Goal: Task Accomplishment & Management: Manage account settings

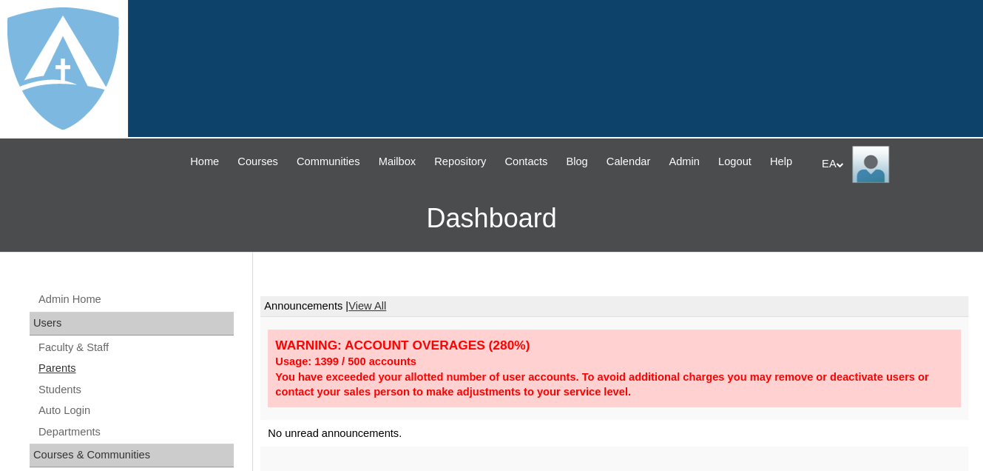
click at [58, 377] on link "Parents" at bounding box center [135, 368] width 197 height 18
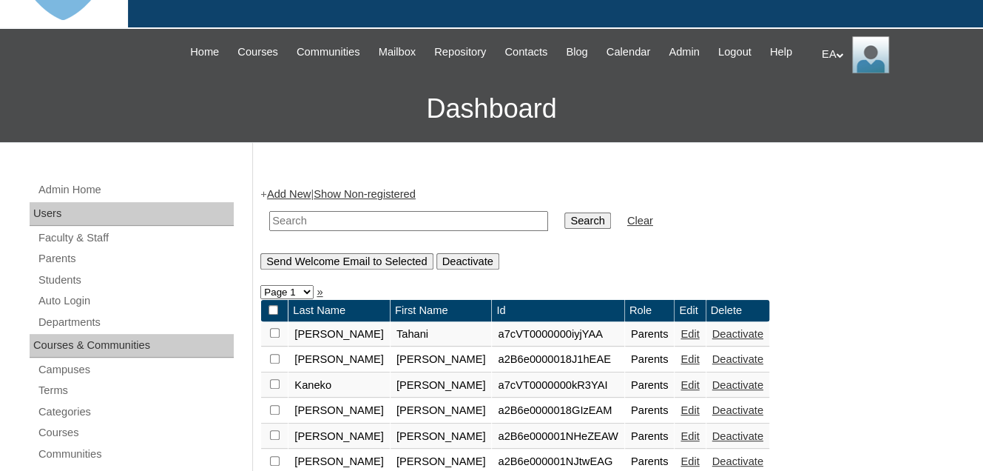
scroll to position [222, 0]
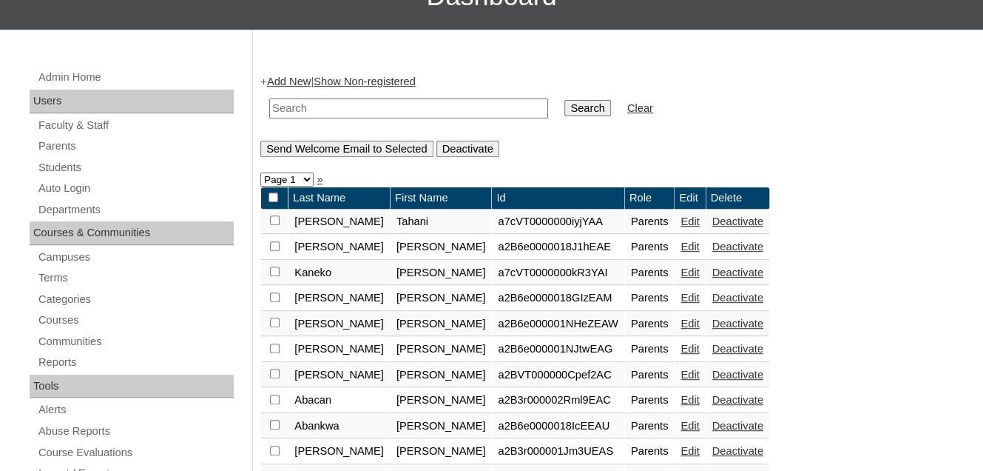
click at [282, 118] on input "text" at bounding box center [408, 108] width 279 height 20
type input "[EMAIL_ADDRESS][DOMAIN_NAME]"
click at [565, 116] on input "Search" at bounding box center [588, 108] width 46 height 16
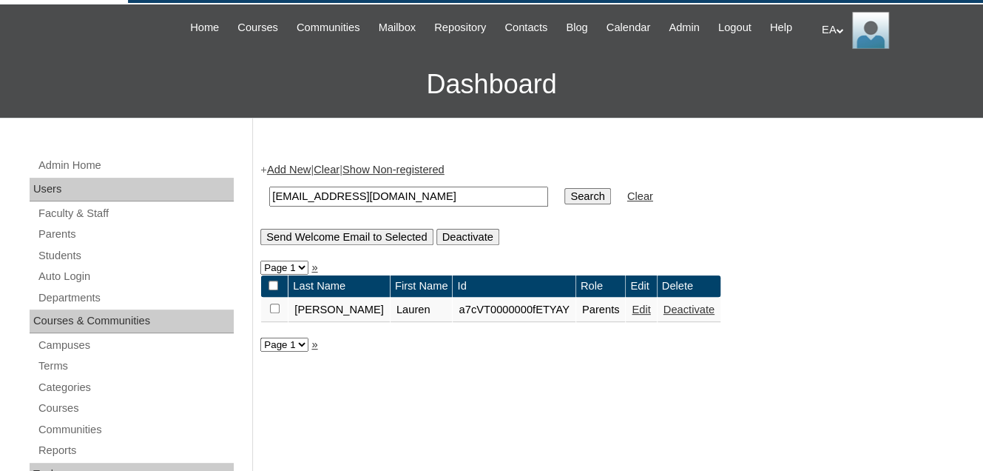
scroll to position [222, 0]
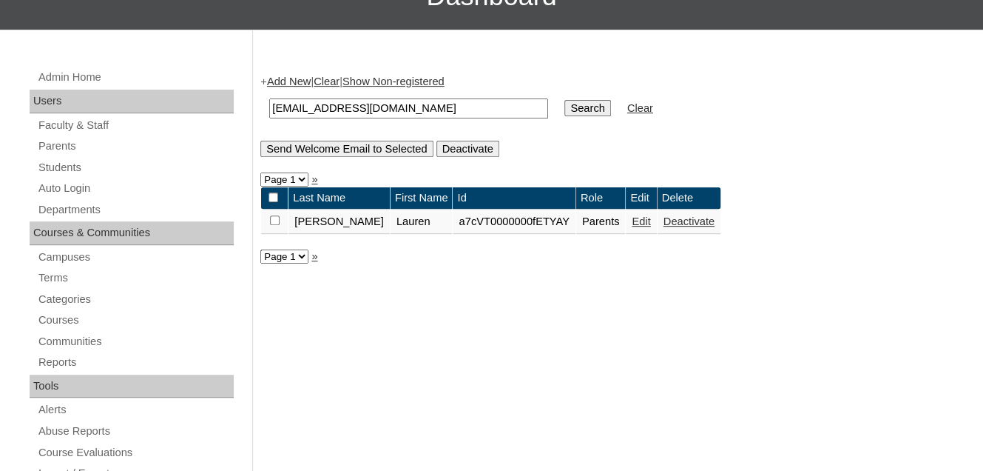
click at [632, 227] on link "Edit" at bounding box center [641, 221] width 18 height 12
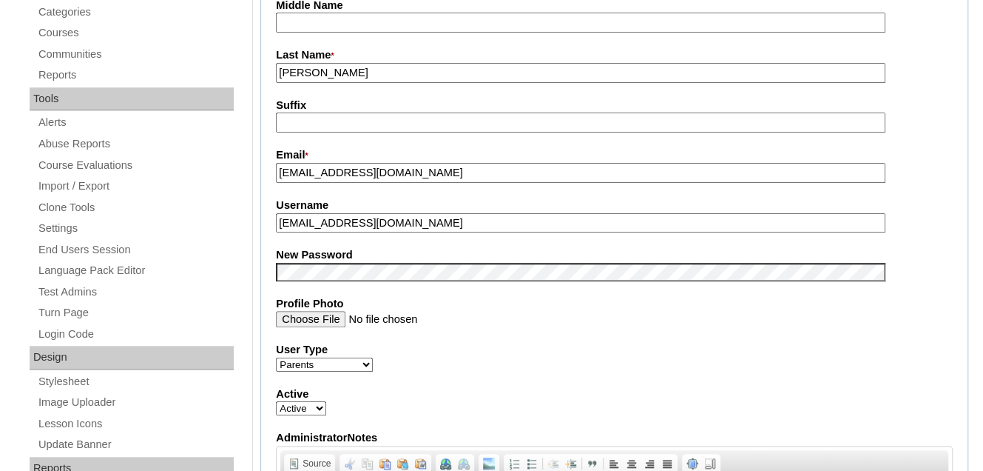
scroll to position [518, 0]
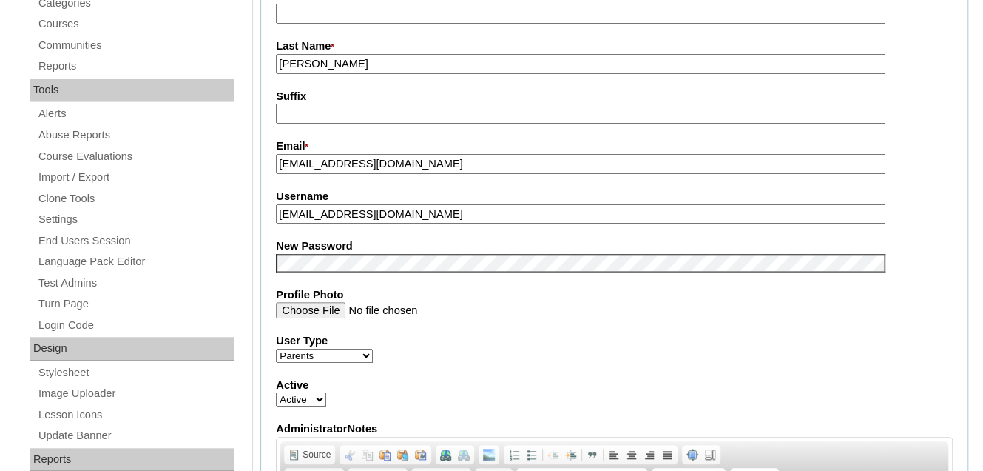
click at [416, 224] on input "[EMAIL_ADDRESS][DOMAIN_NAME]" at bounding box center [580, 214] width 609 height 20
drag, startPoint x: 416, startPoint y: 224, endPoint x: 268, endPoint y: 225, distance: 148.0
click at [266, 224] on fieldset "Account Information User Id * a7cVT0000000fETYAY Title First Name * Lauren Midd…" at bounding box center [614, 250] width 708 height 885
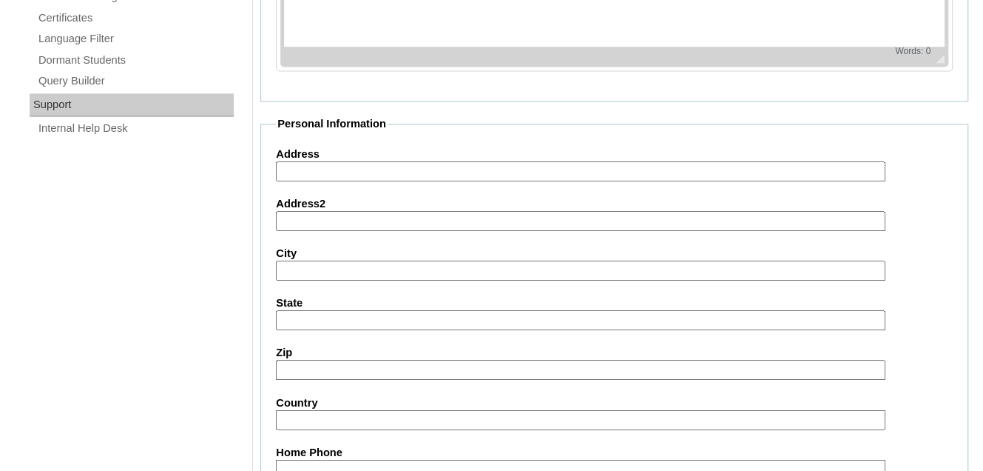
scroll to position [1550, 0]
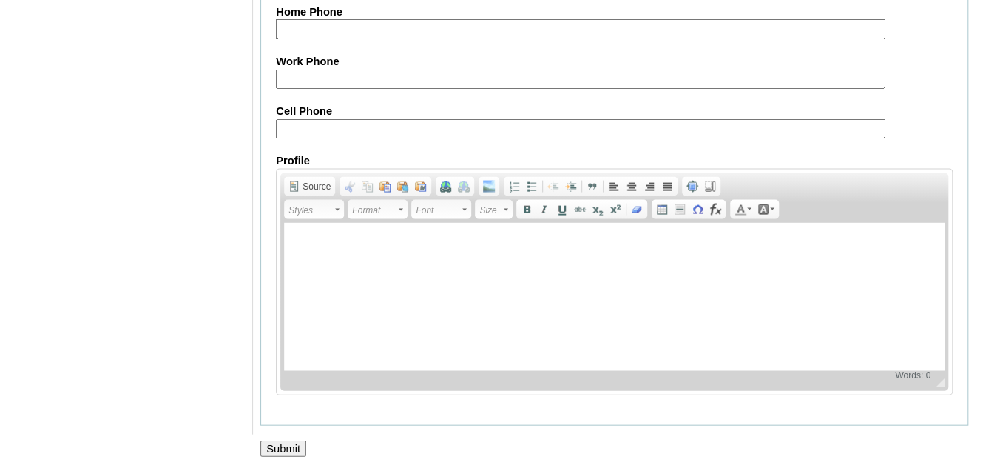
click at [297, 443] on input "Submit" at bounding box center [283, 448] width 46 height 16
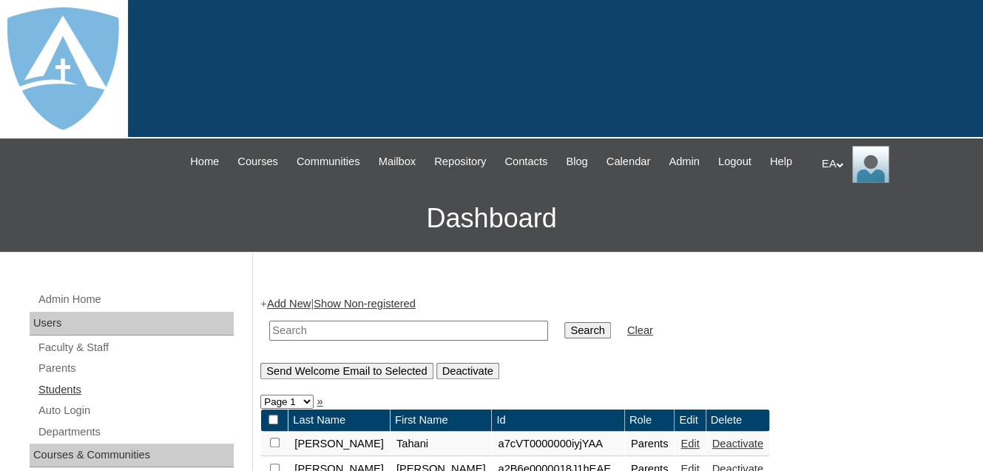
click at [77, 399] on link "Students" at bounding box center [135, 389] width 197 height 18
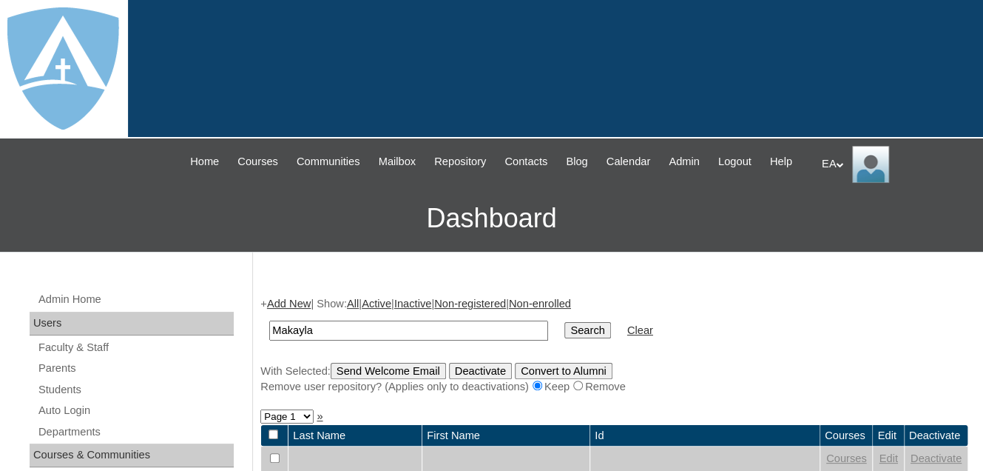
type input "Makayla"
click at [565, 338] on input "Search" at bounding box center [588, 330] width 46 height 16
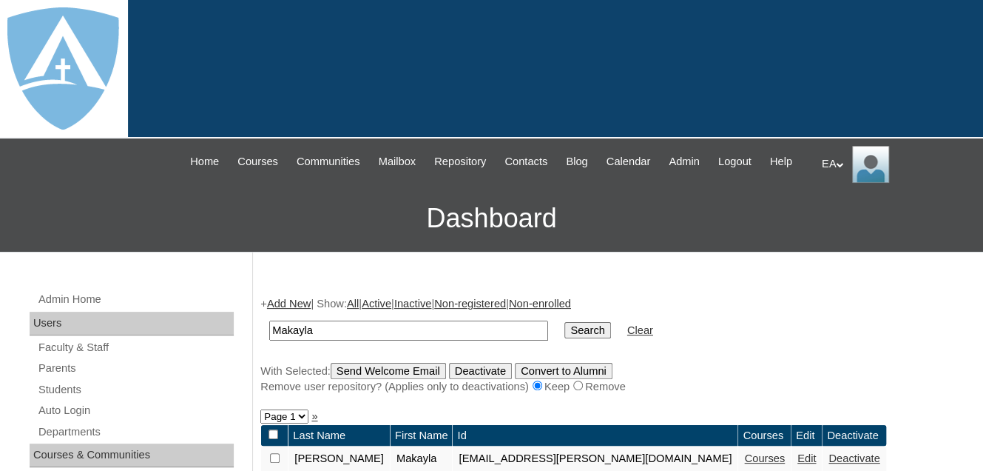
scroll to position [370, 0]
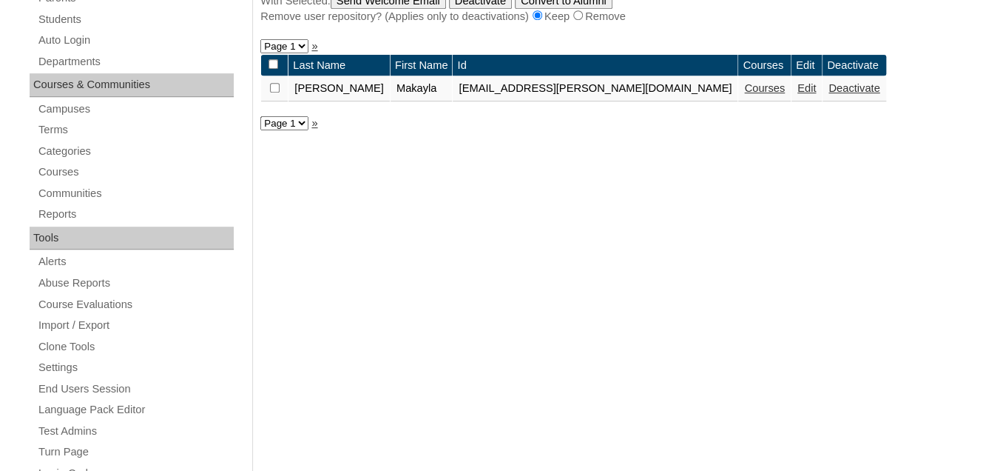
click at [798, 94] on link "Edit" at bounding box center [807, 88] width 18 height 12
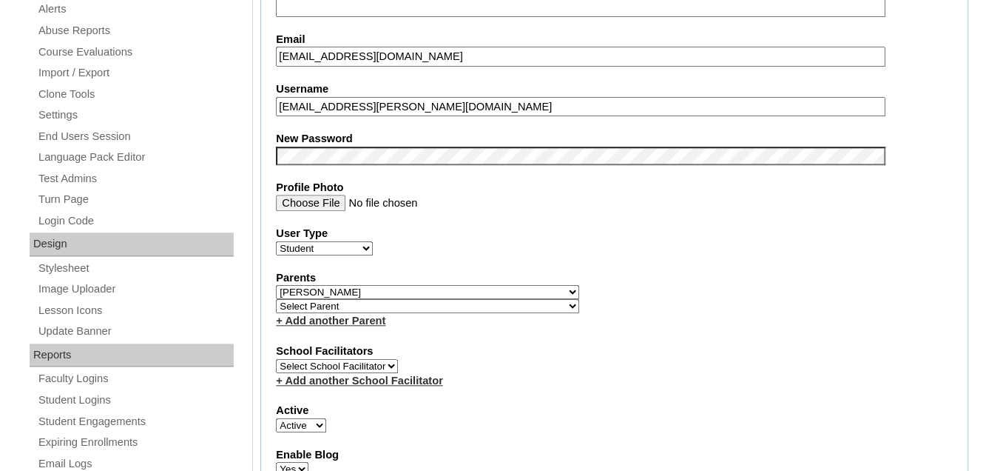
scroll to position [592, 0]
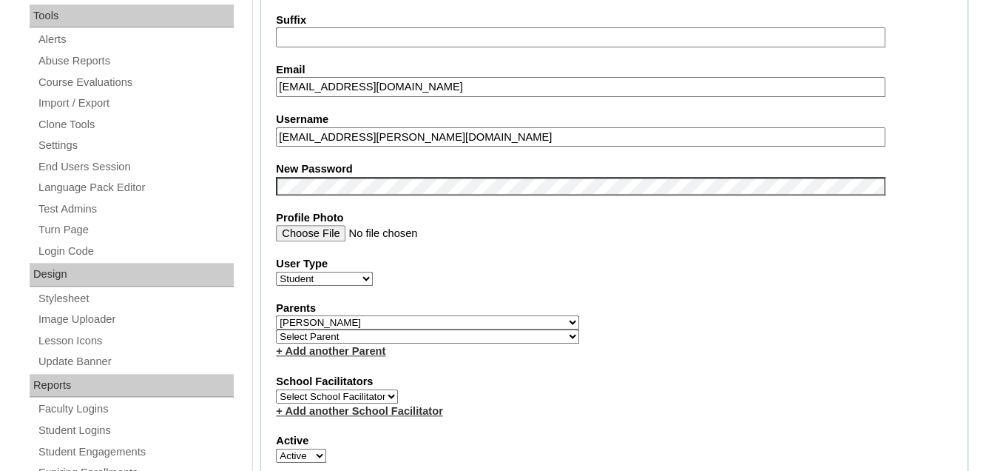
drag, startPoint x: 502, startPoint y: 149, endPoint x: 270, endPoint y: 154, distance: 232.4
click at [270, 154] on fieldset "Account Information User Id 26makayla.johnson@enlightiumstudent.com Title First…" at bounding box center [614, 333] width 708 height 1199
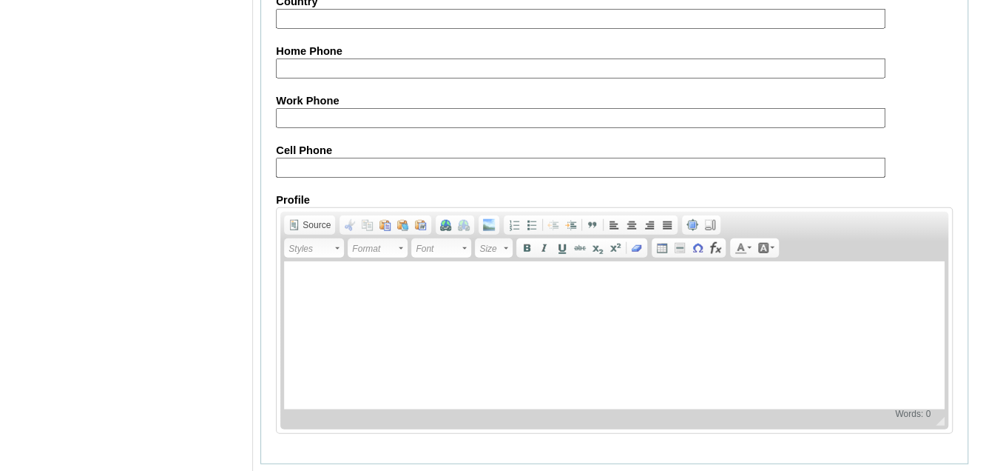
scroll to position [1854, 0]
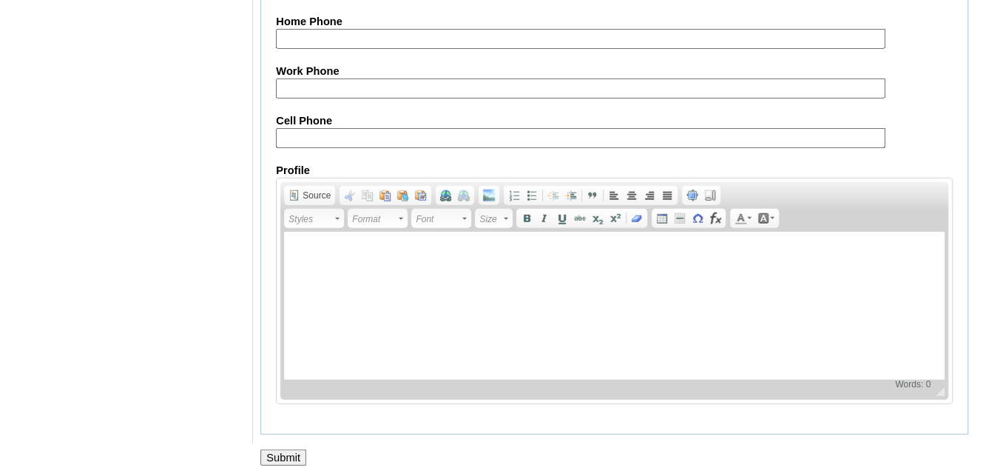
click at [289, 449] on input "Submit" at bounding box center [283, 457] width 46 height 16
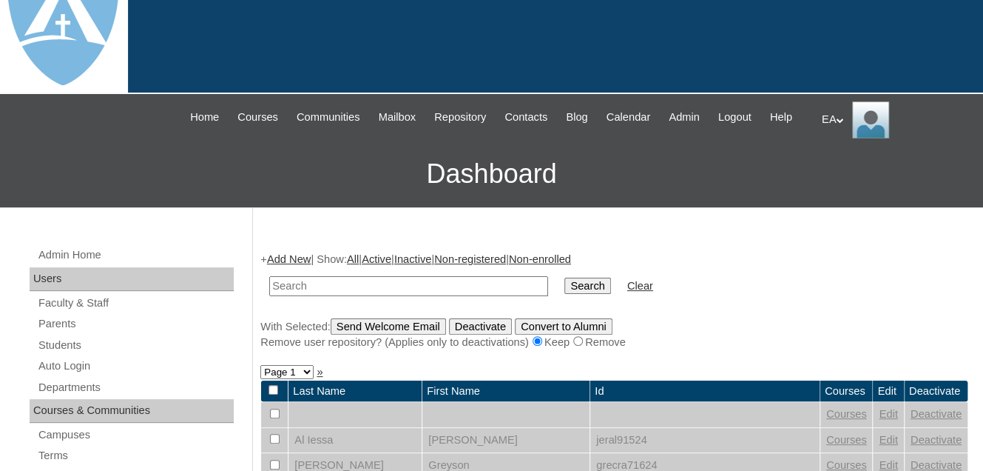
scroll to position [148, 0]
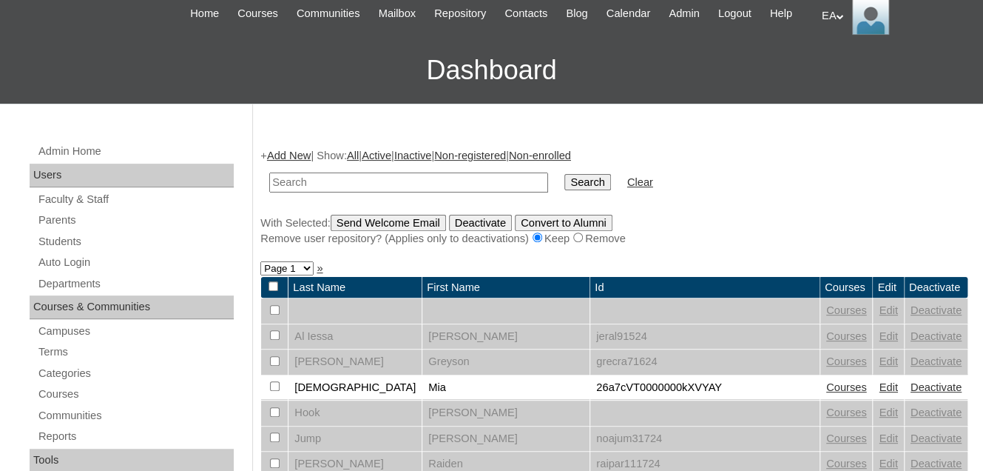
click at [827, 9] on div "EA My Profile My Settings Logout" at bounding box center [895, 16] width 147 height 37
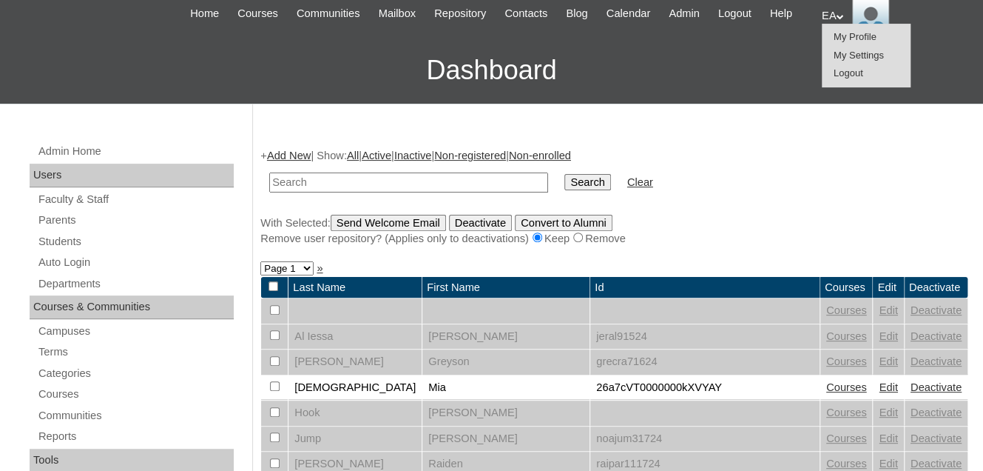
click at [844, 66] on li "Logout" at bounding box center [866, 73] width 71 height 18
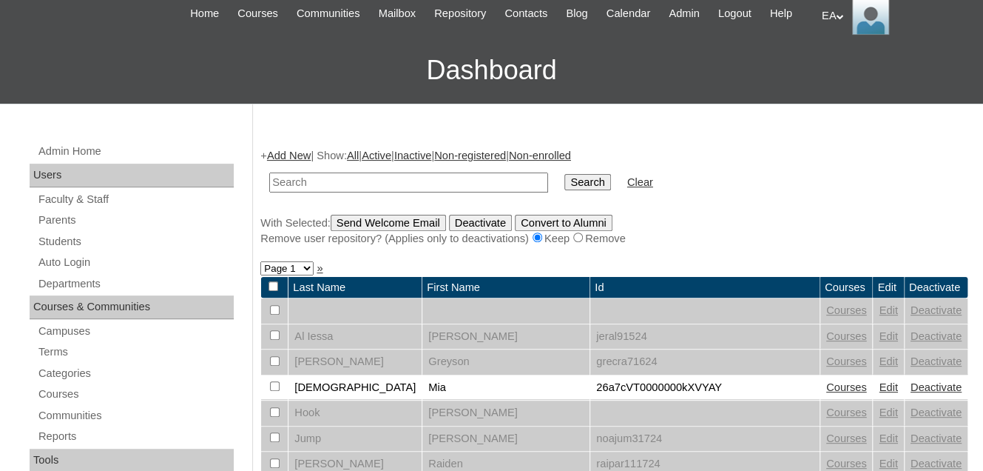
click at [837, 16] on div "EA My Profile My Settings Logout" at bounding box center [895, 16] width 147 height 37
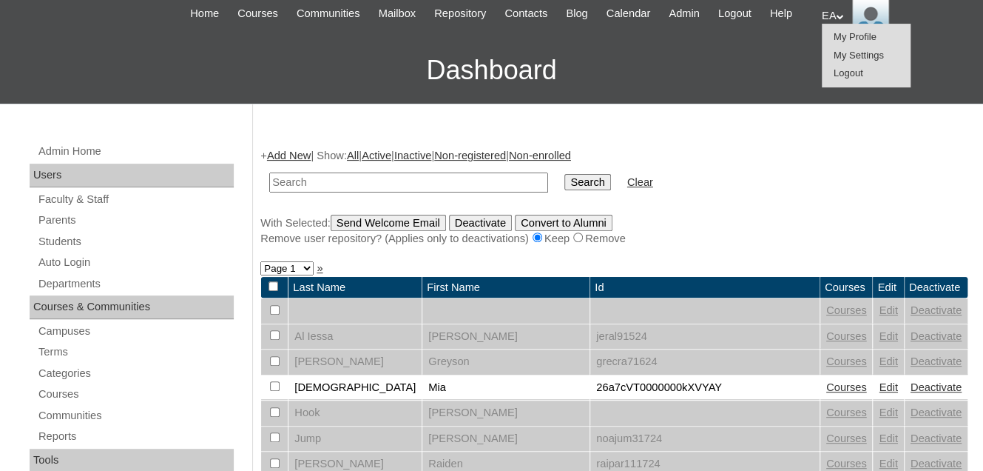
click at [845, 71] on span "Logout" at bounding box center [849, 72] width 30 height 11
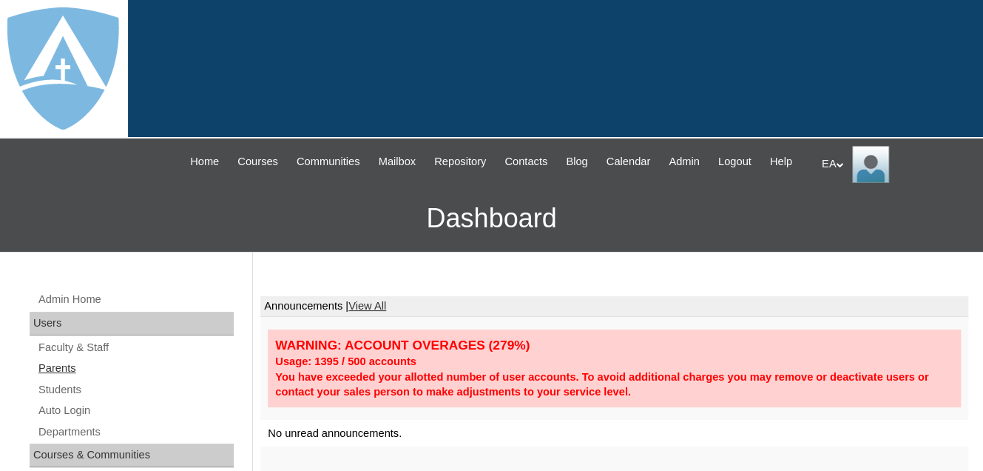
click at [65, 377] on link "Parents" at bounding box center [135, 368] width 197 height 18
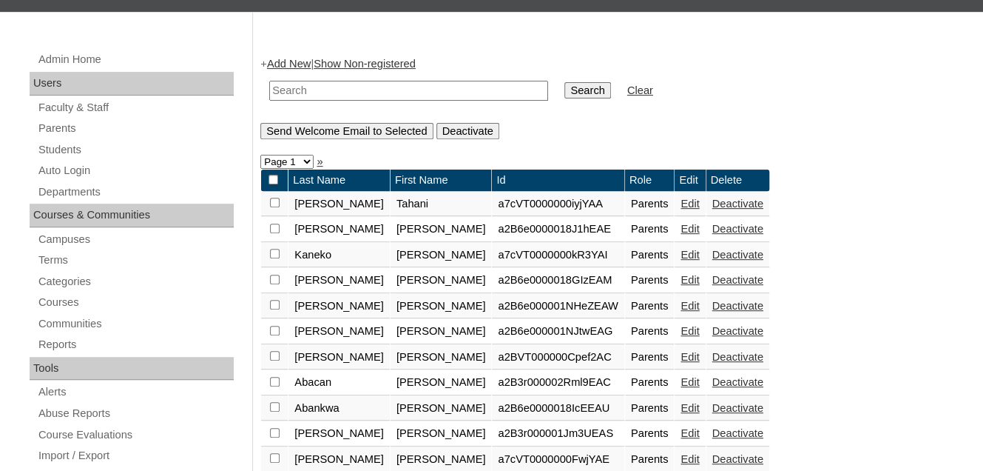
scroll to position [74, 0]
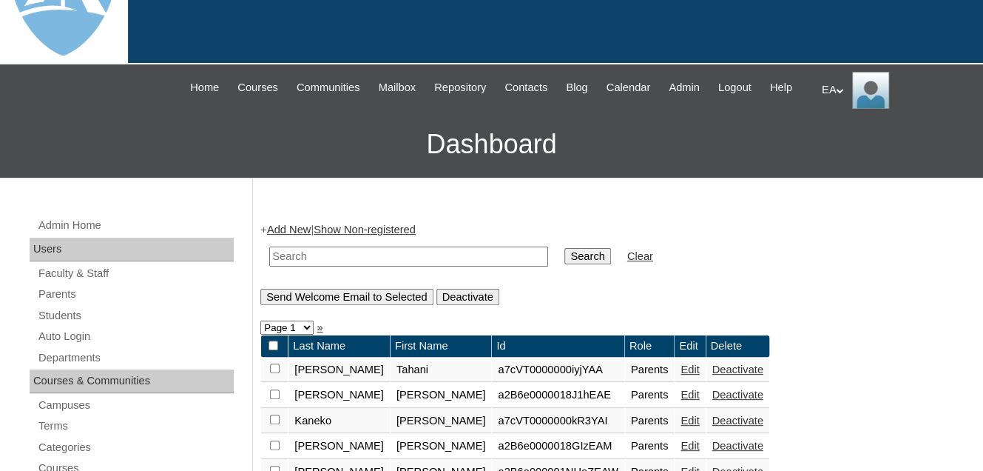
click at [292, 266] on input "text" at bounding box center [408, 256] width 279 height 20
type input "[PERSON_NAME]"
click at [565, 264] on input "Search" at bounding box center [588, 256] width 46 height 16
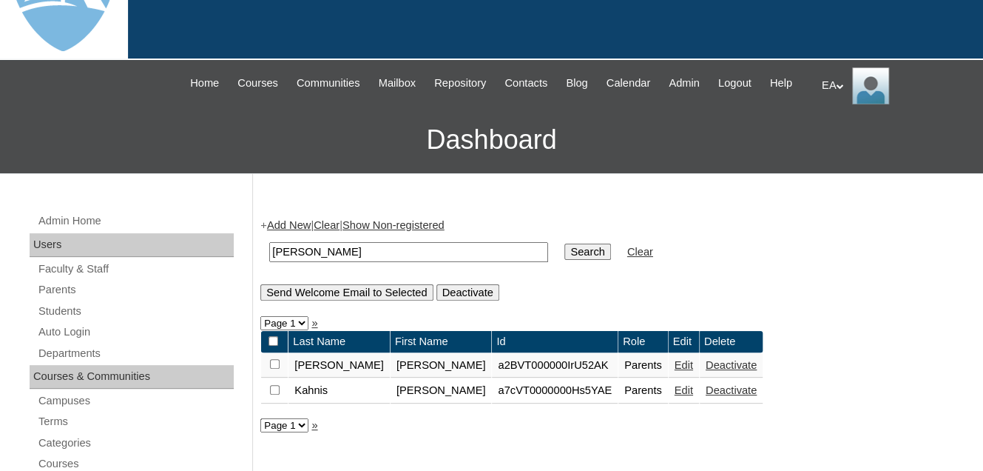
scroll to position [222, 0]
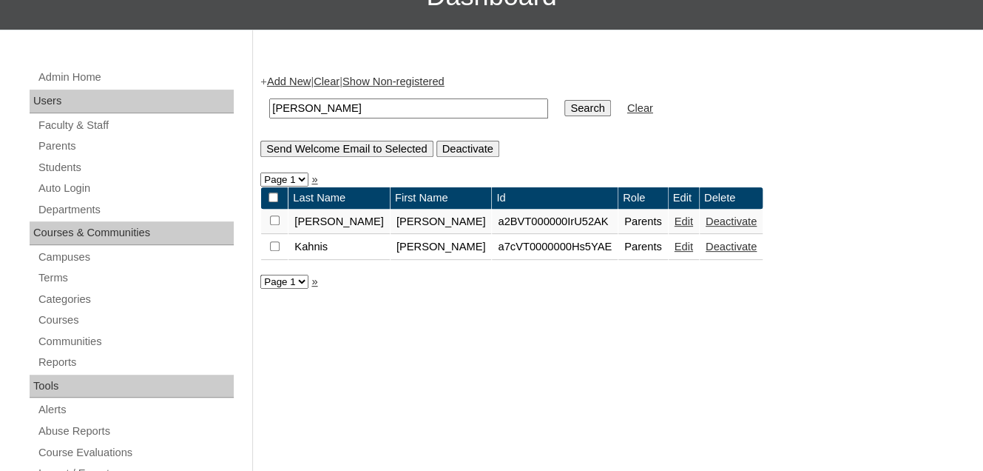
click at [675, 252] on link "Edit" at bounding box center [684, 246] width 18 height 12
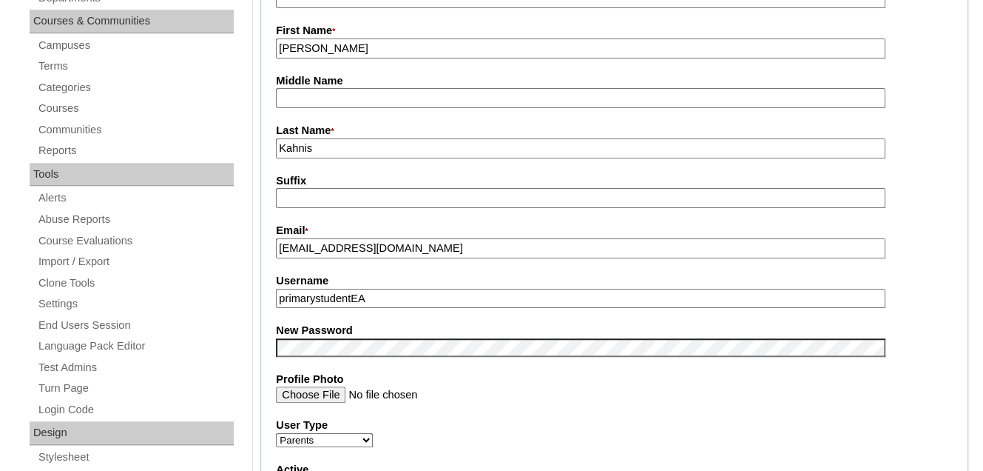
scroll to position [444, 0]
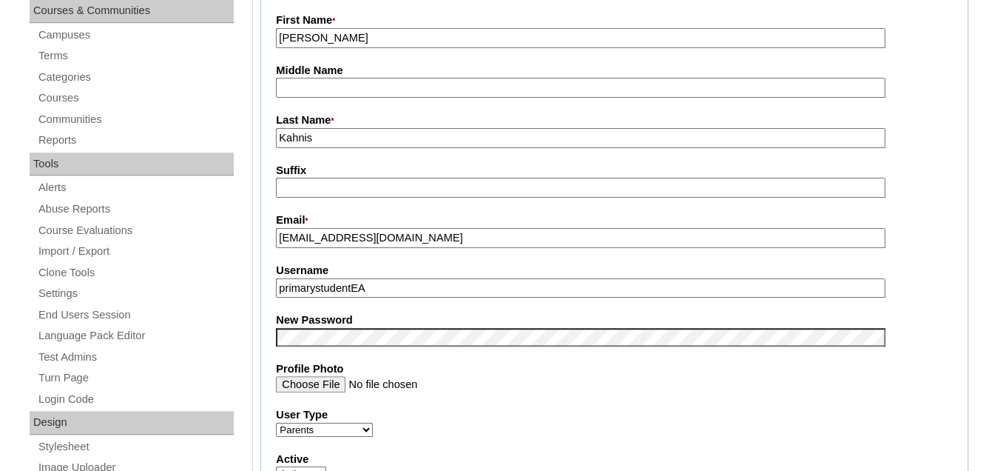
drag, startPoint x: 421, startPoint y: 252, endPoint x: 279, endPoint y: 263, distance: 142.5
click at [279, 263] on fieldset "Account Information User Id * a7cVT0000000Hs5YAE Title First Name * Kevin Middl…" at bounding box center [614, 324] width 708 height 885
click at [395, 292] on input "primarystudentEA" at bounding box center [580, 288] width 609 height 20
type input "p"
paste input "kevinkahnis@yahoo.com"
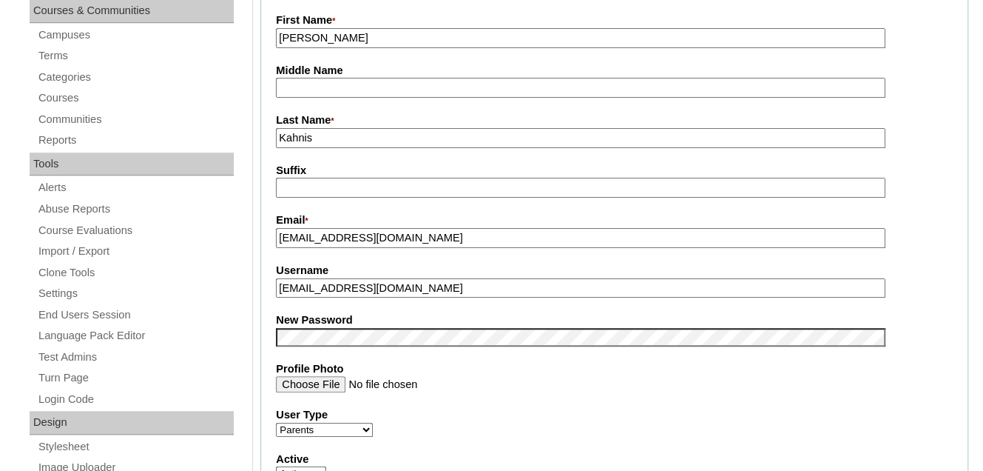
type input "kevinkahnis@yahoo.com"
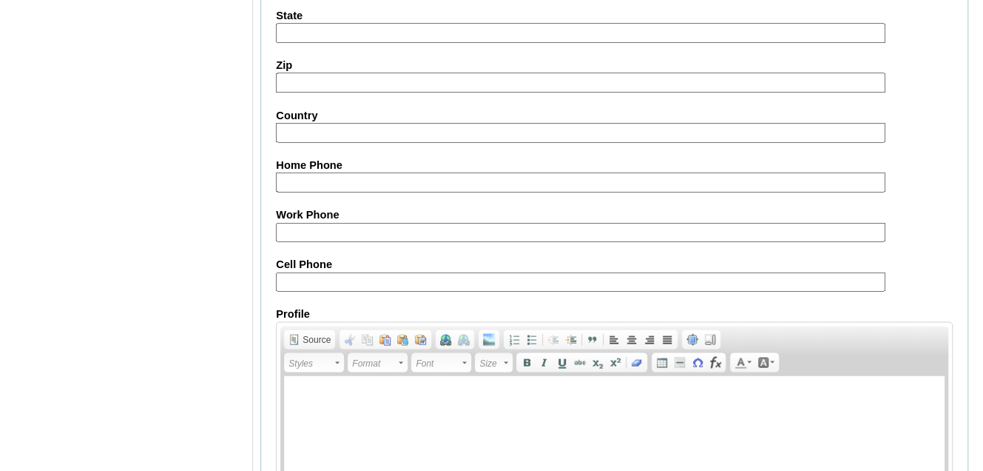
scroll to position [1550, 0]
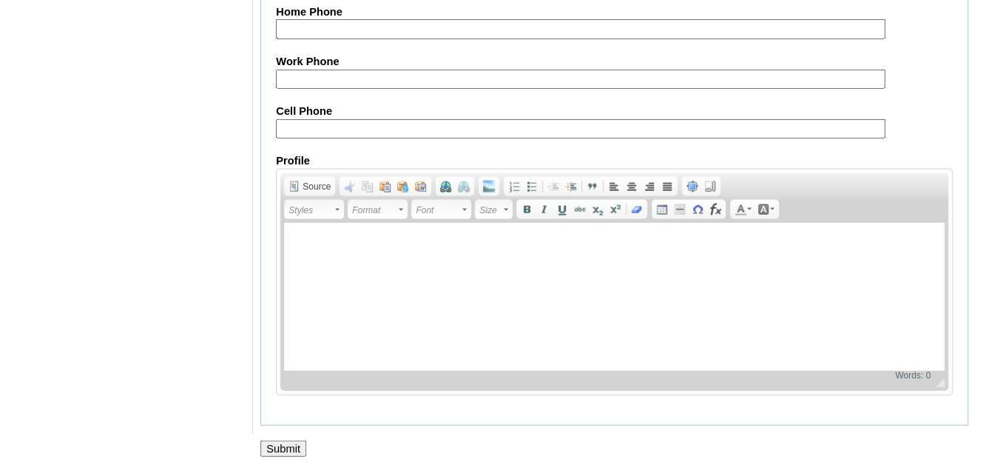
click at [292, 440] on input "Submit" at bounding box center [283, 448] width 46 height 16
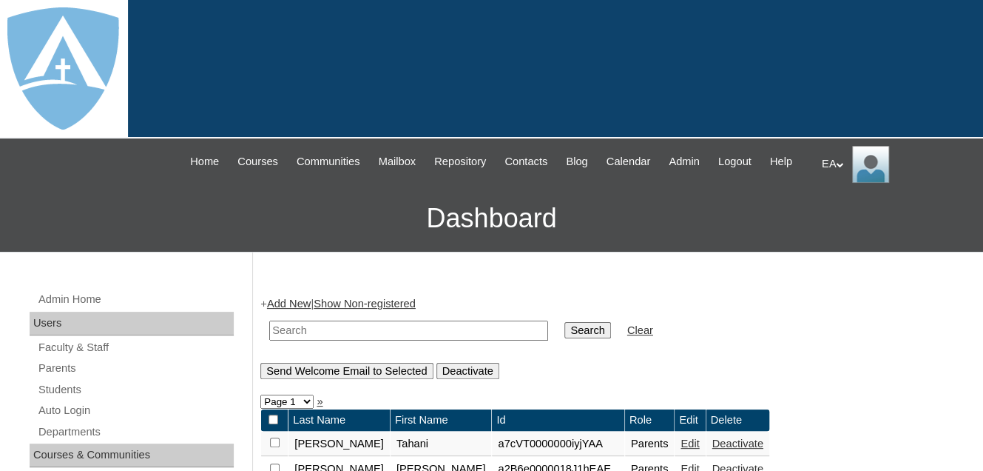
click at [824, 161] on div "EA My Profile My Settings Logout" at bounding box center [895, 164] width 147 height 37
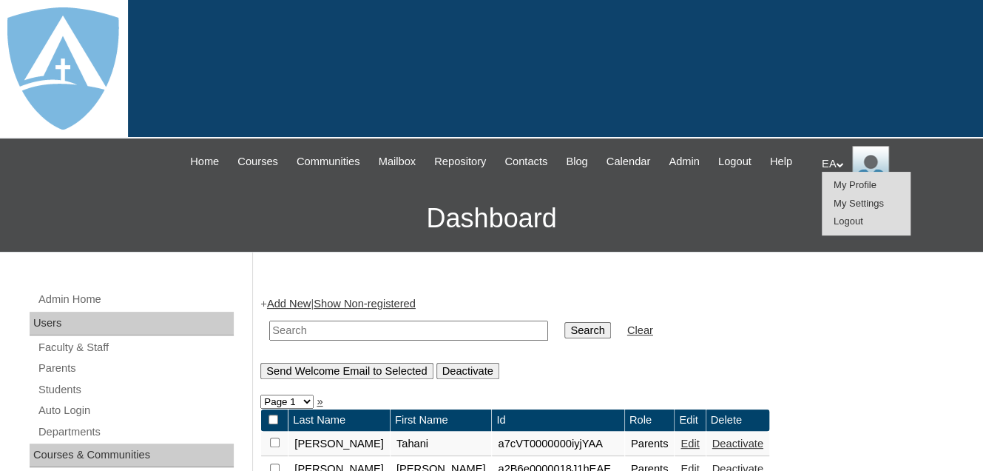
click at [853, 219] on span "Logout" at bounding box center [849, 220] width 30 height 11
